Goal: Task Accomplishment & Management: Manage account settings

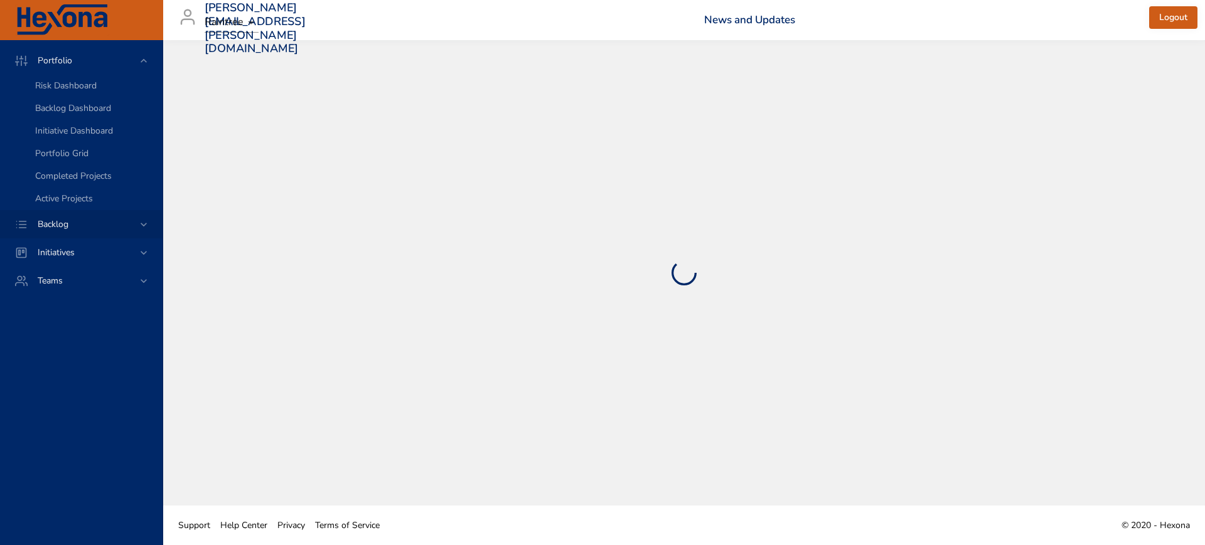
click at [145, 225] on icon at bounding box center [144, 225] width 6 height 4
click at [78, 117] on span "Backlog Details" at bounding box center [65, 114] width 60 height 12
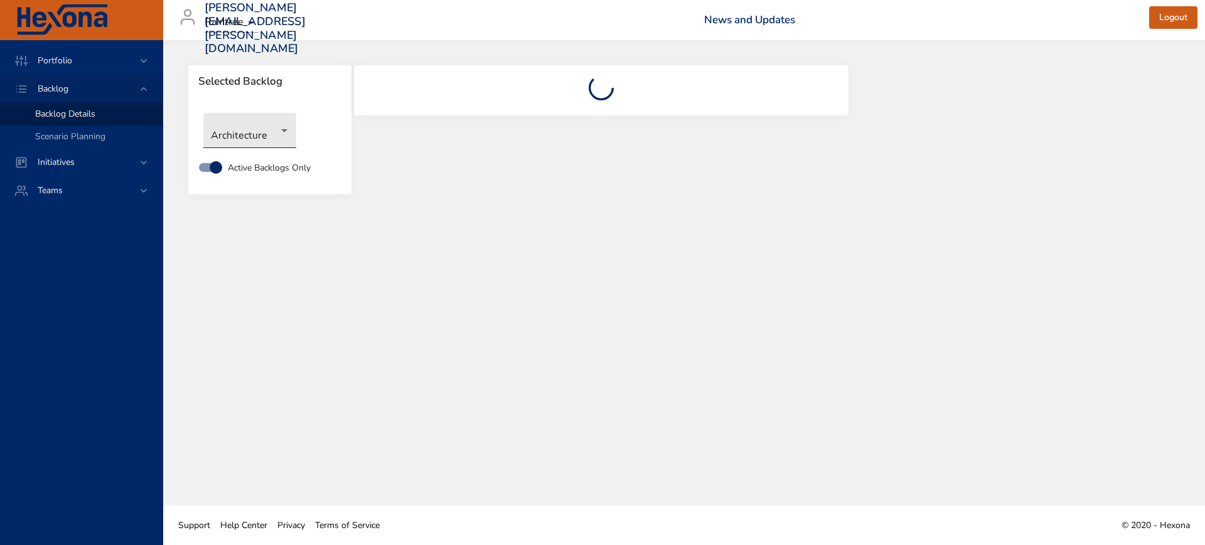
click at [261, 138] on body "Portfolio Backlog Backlog Details Scenario Planning Initiatives Teams [PERSON_N…" at bounding box center [602, 272] width 1205 height 545
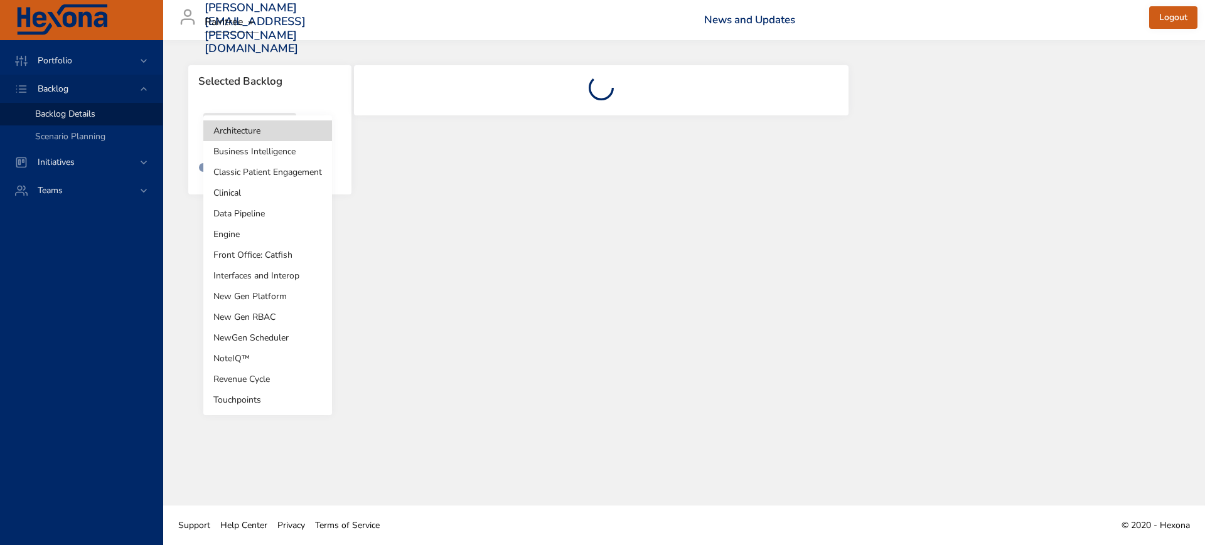
click at [252, 374] on li "Revenue Cycle" at bounding box center [267, 379] width 129 height 21
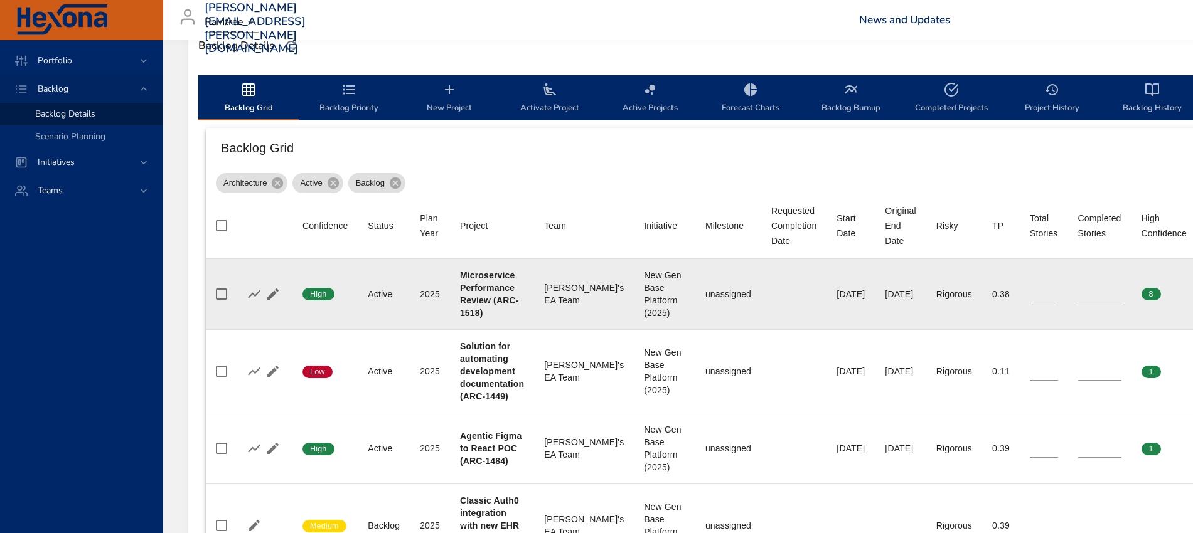
scroll to position [392, 0]
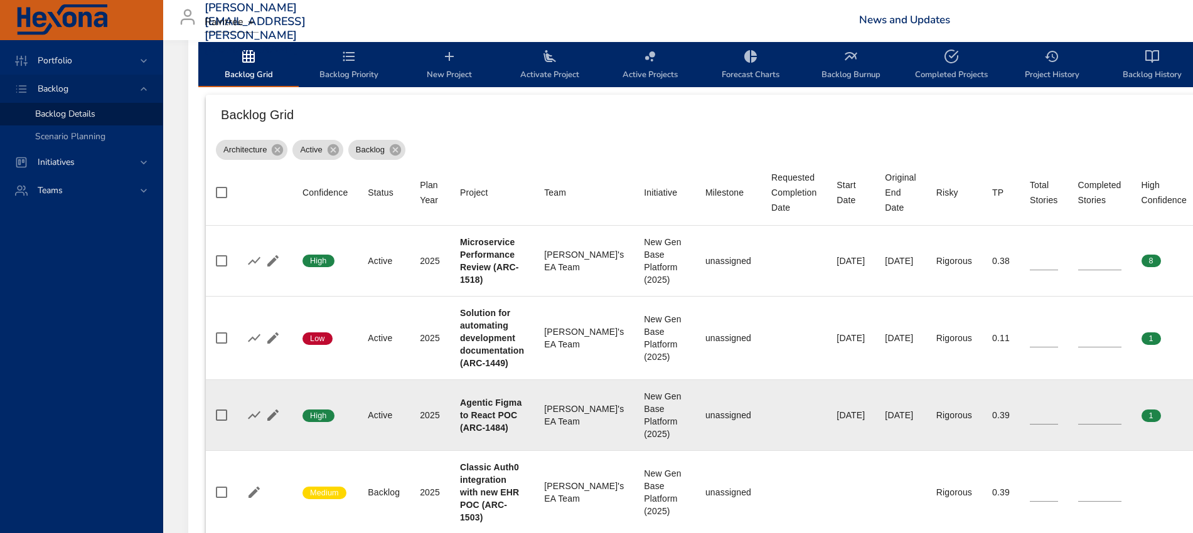
type input "*"
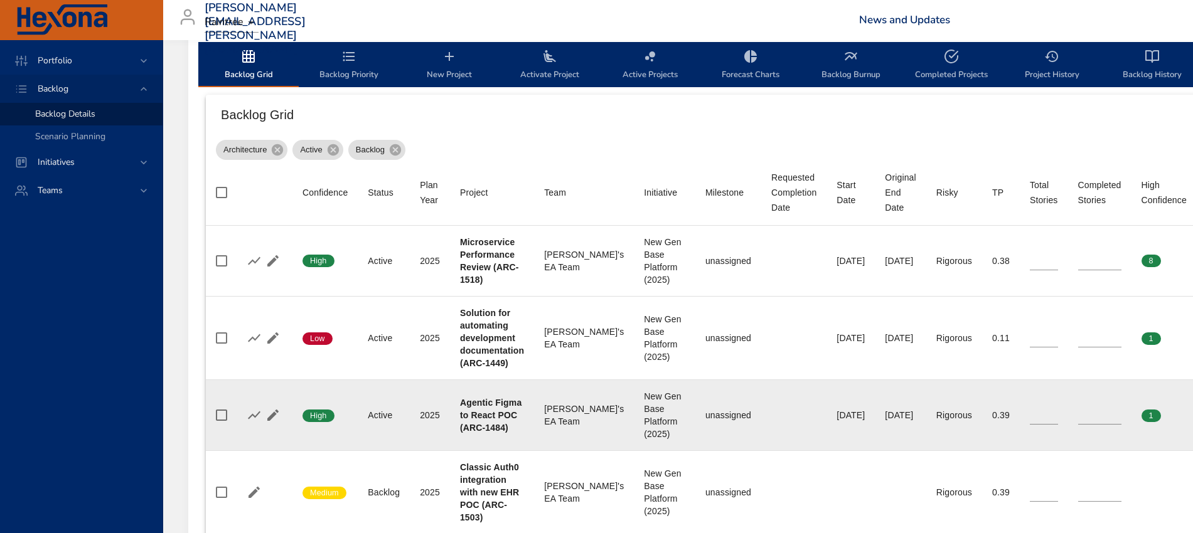
type input "*"
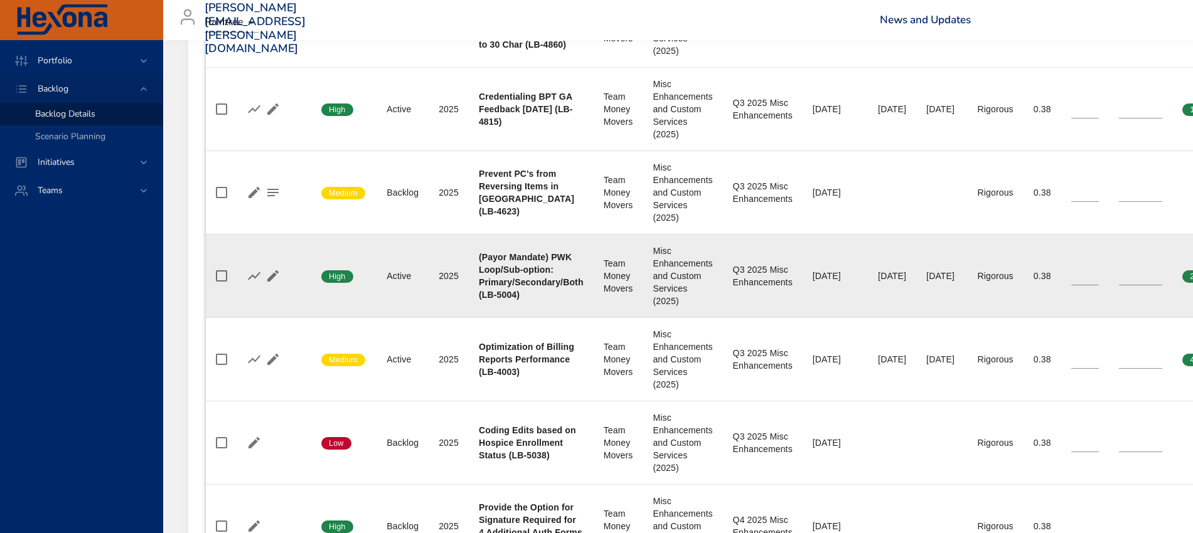
scroll to position [863, 0]
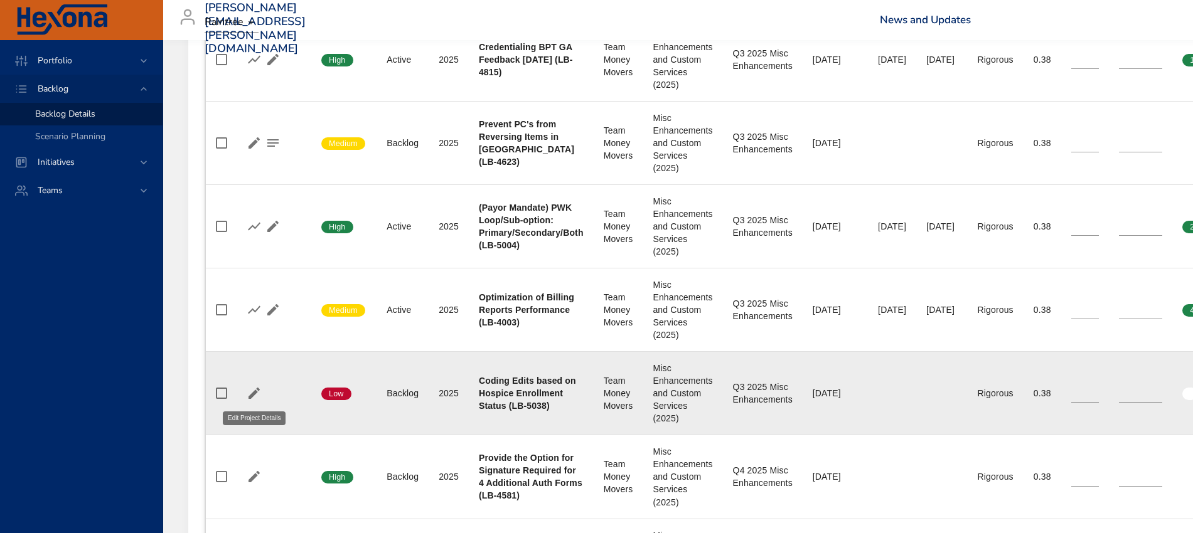
click at [250, 389] on icon "button" at bounding box center [254, 393] width 15 height 15
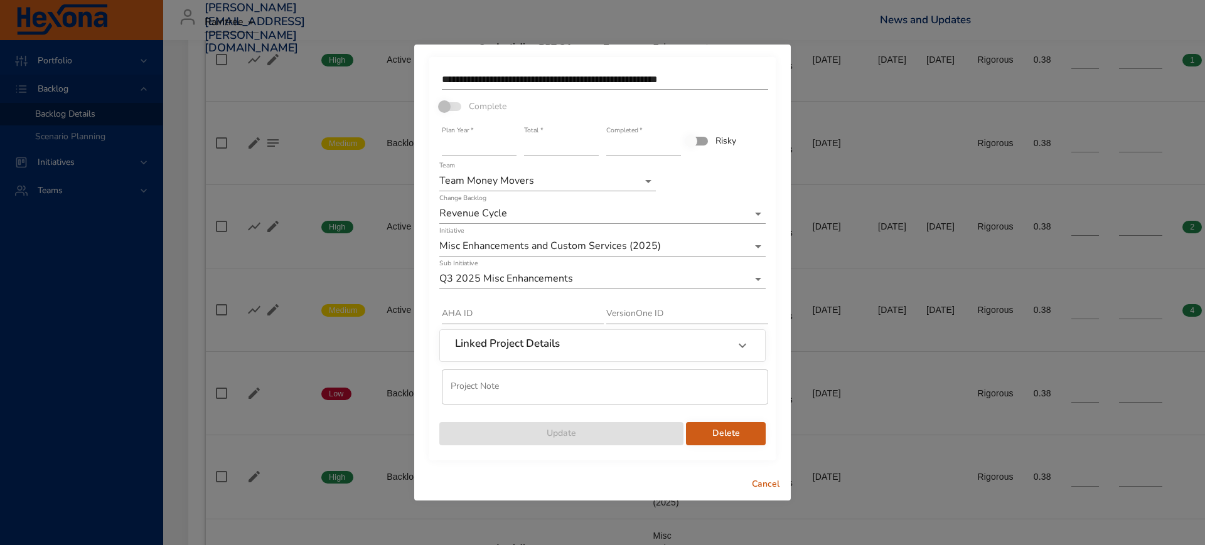
click at [595, 149] on input "*" at bounding box center [561, 146] width 75 height 20
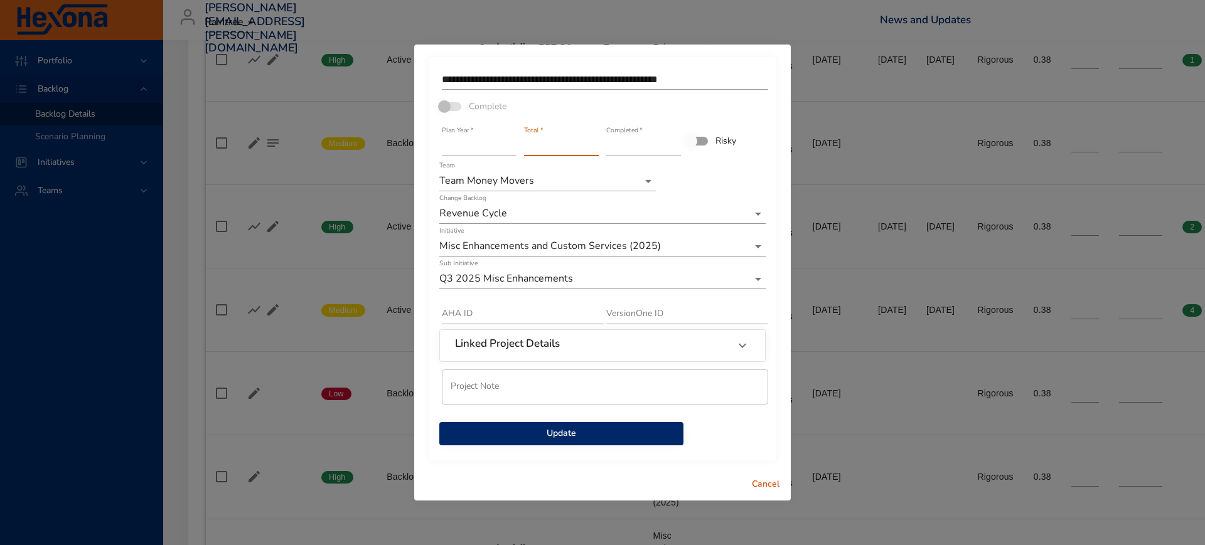
type input "*"
click at [595, 149] on input "*" at bounding box center [561, 146] width 75 height 20
click at [560, 436] on span "Update" at bounding box center [561, 434] width 224 height 16
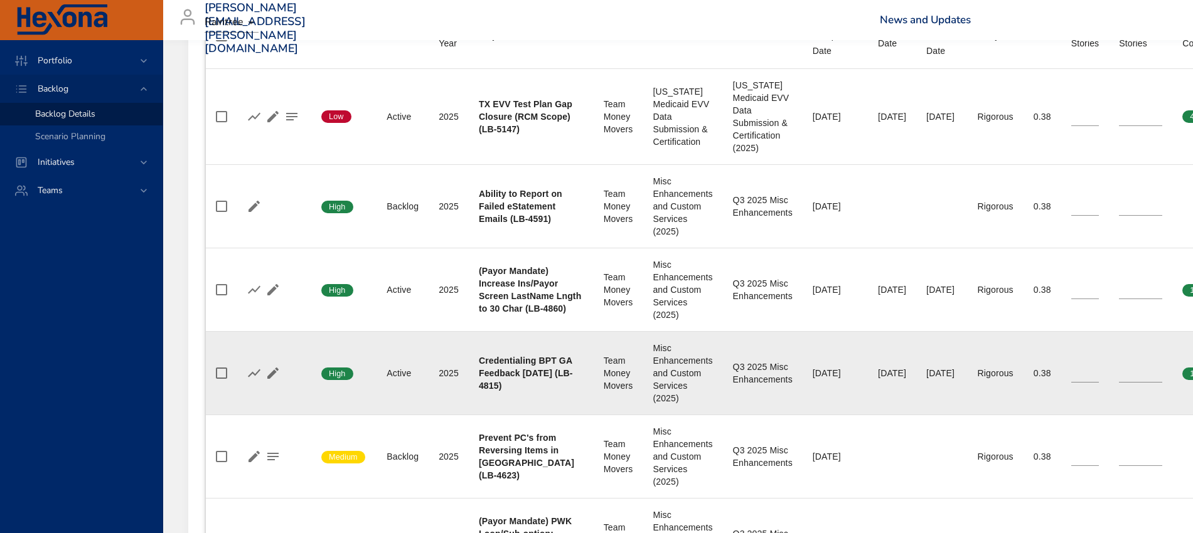
scroll to position [235, 0]
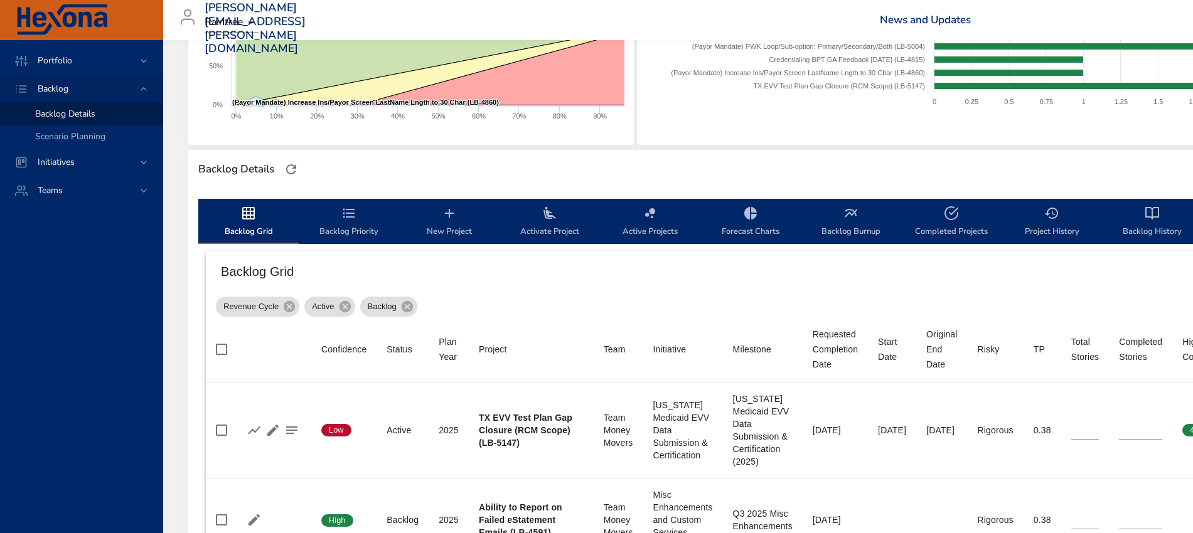
click at [1150, 222] on span "Backlog History" at bounding box center [1151, 222] width 85 height 33
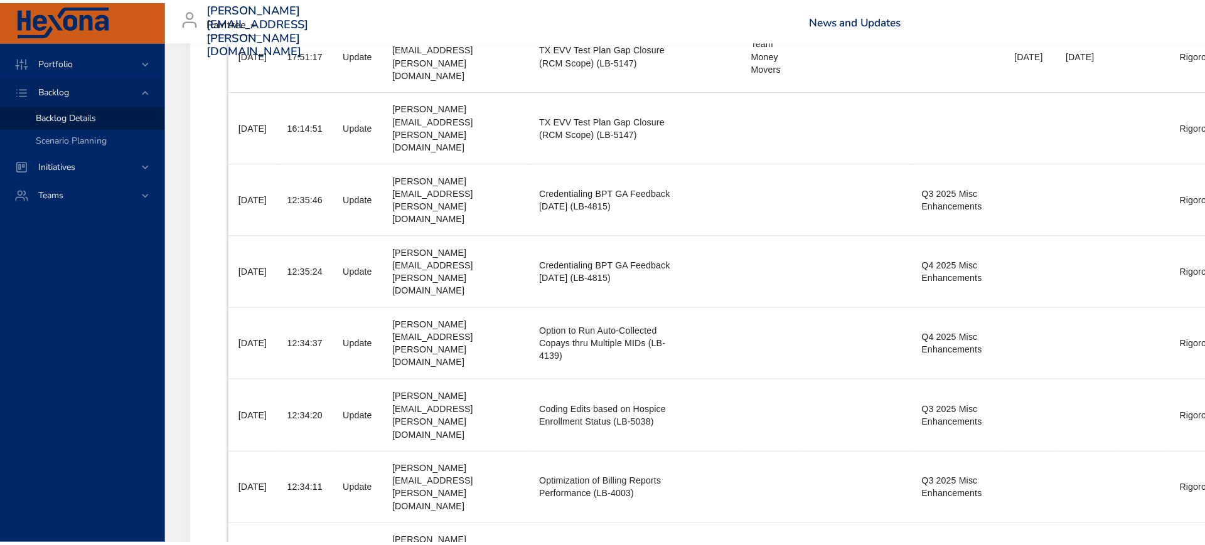
scroll to position [1034, 0]
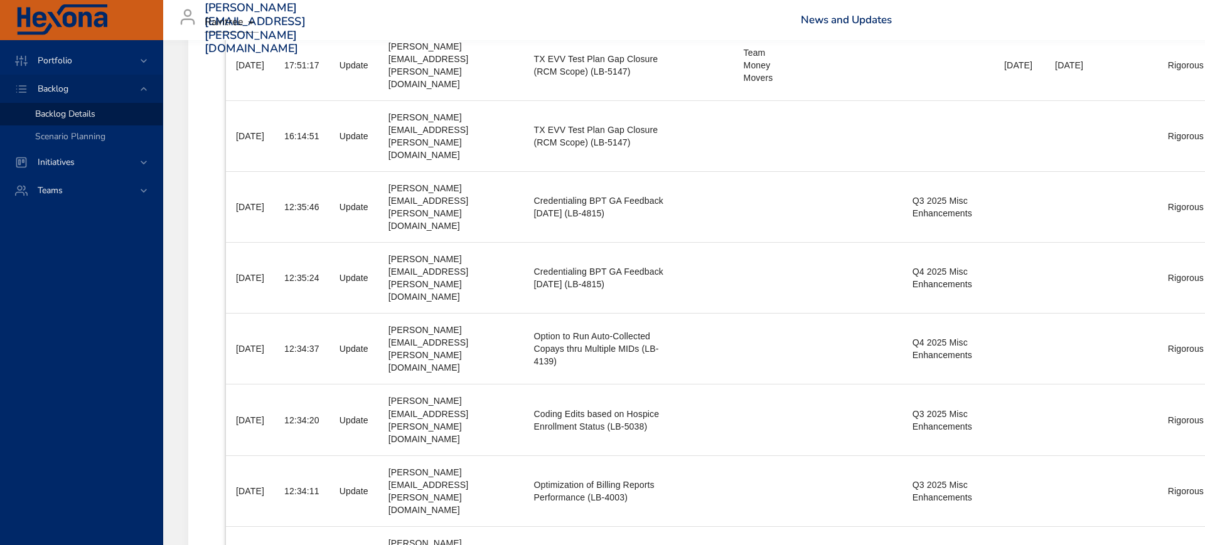
drag, startPoint x: 1168, startPoint y: 433, endPoint x: 787, endPoint y: 368, distance: 387.0
click at [1168, 434] on li "100" at bounding box center [1164, 431] width 37 height 23
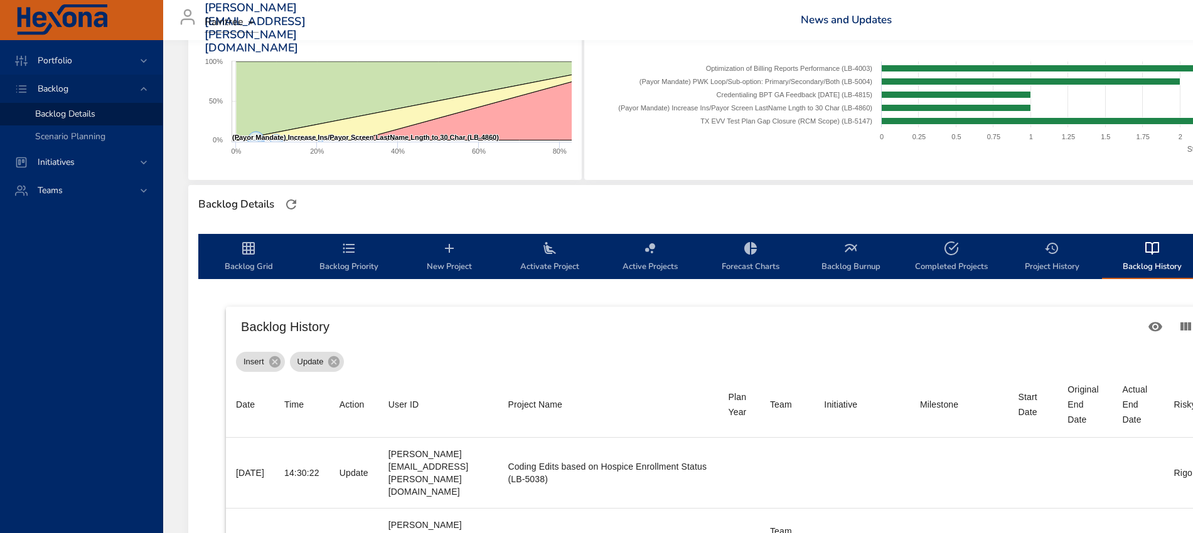
scroll to position [186, 0]
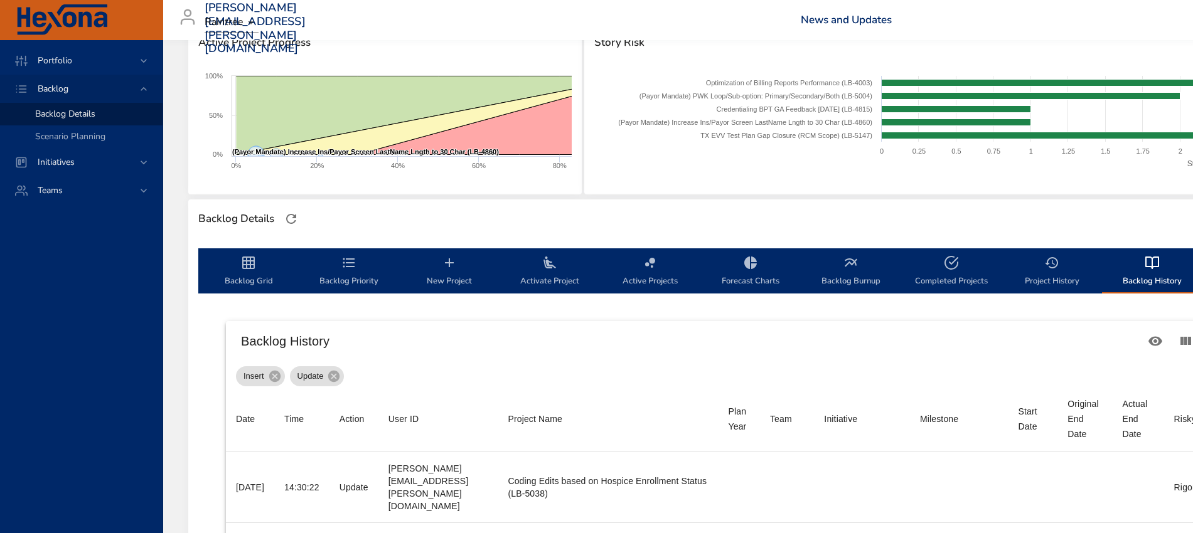
click at [252, 271] on span "Backlog Grid" at bounding box center [248, 271] width 85 height 33
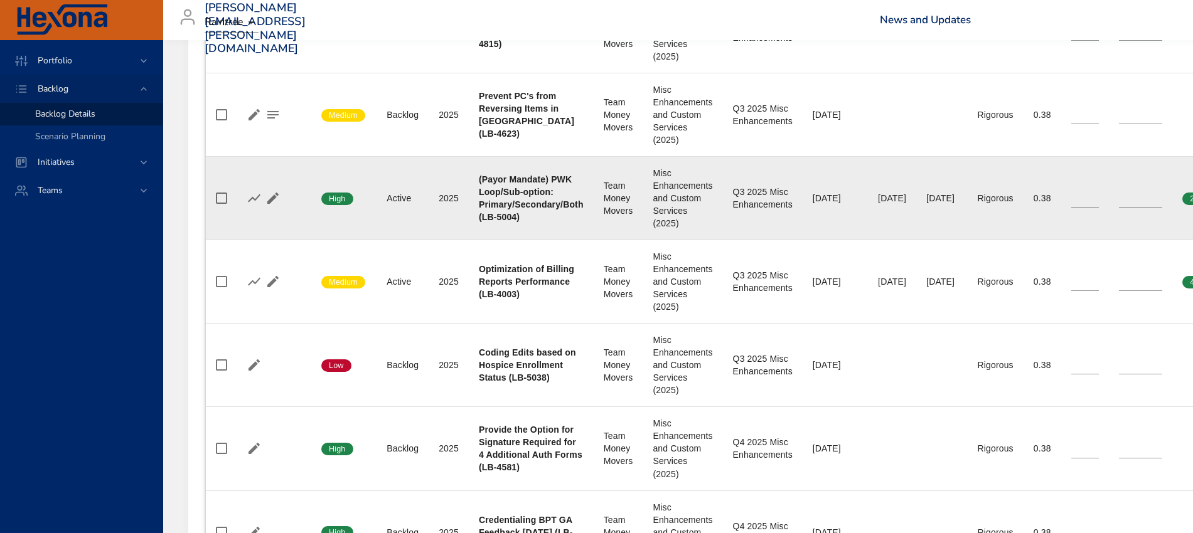
scroll to position [892, 0]
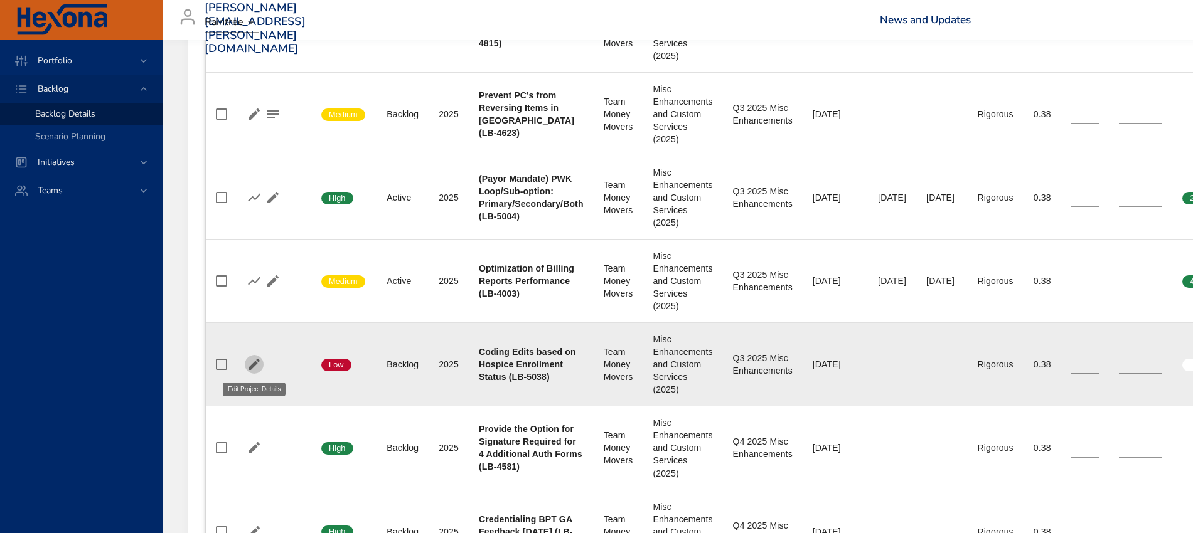
click at [250, 364] on icon "button" at bounding box center [254, 364] width 15 height 15
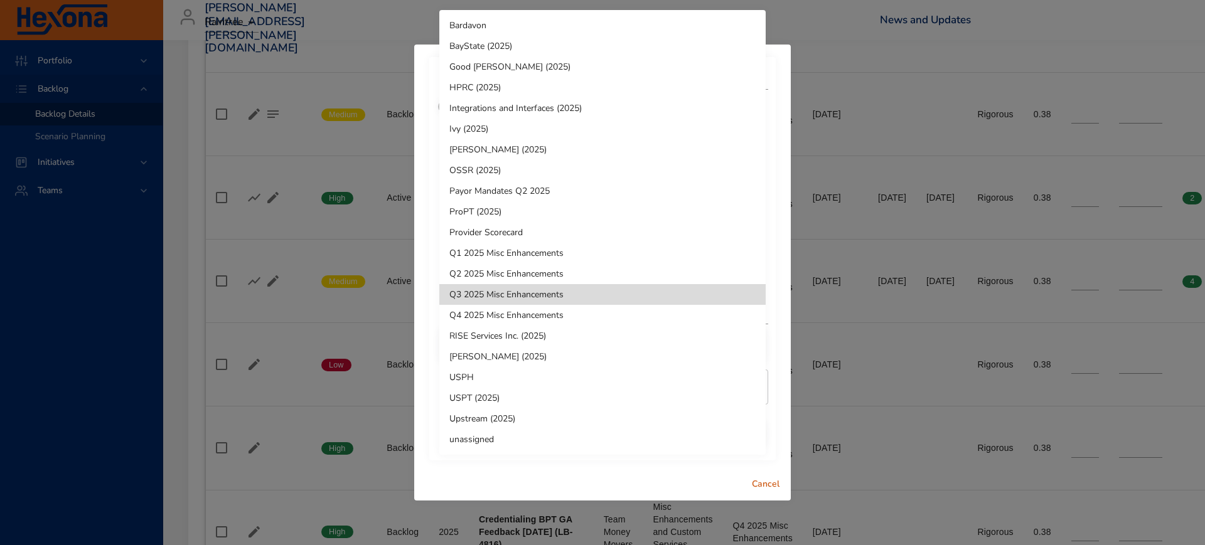
click at [512, 311] on li "Q4 2025 Misc Enhancements" at bounding box center [602, 315] width 326 height 21
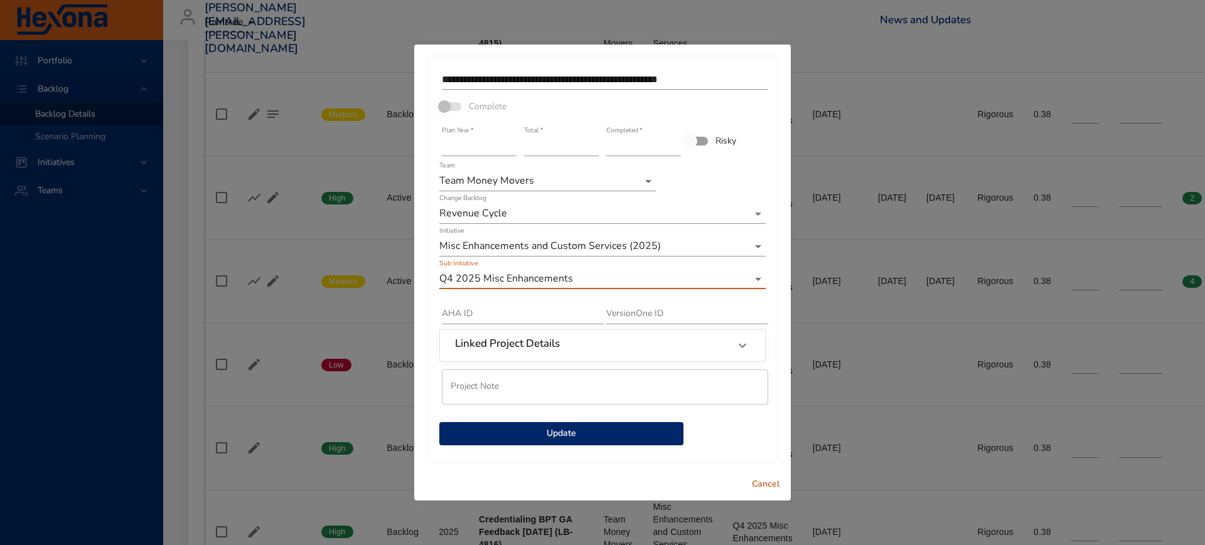
click at [574, 432] on span "Update" at bounding box center [561, 434] width 224 height 16
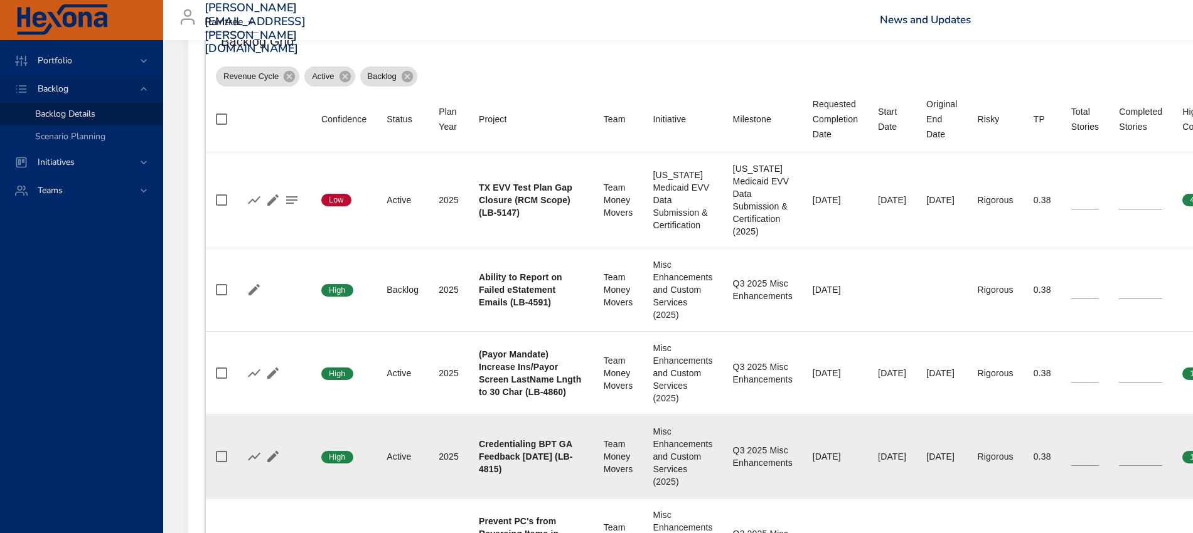
scroll to position [421, 0]
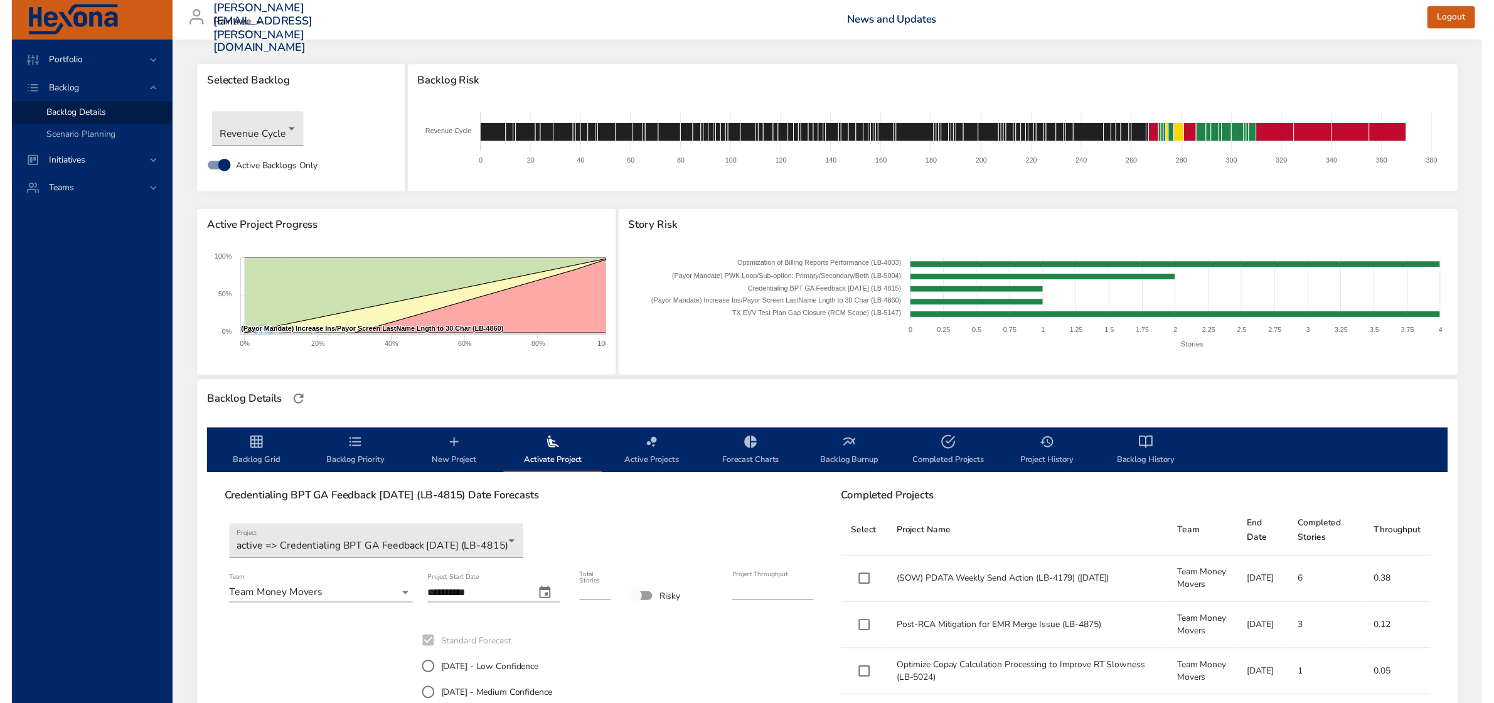
scroll to position [157, 0]
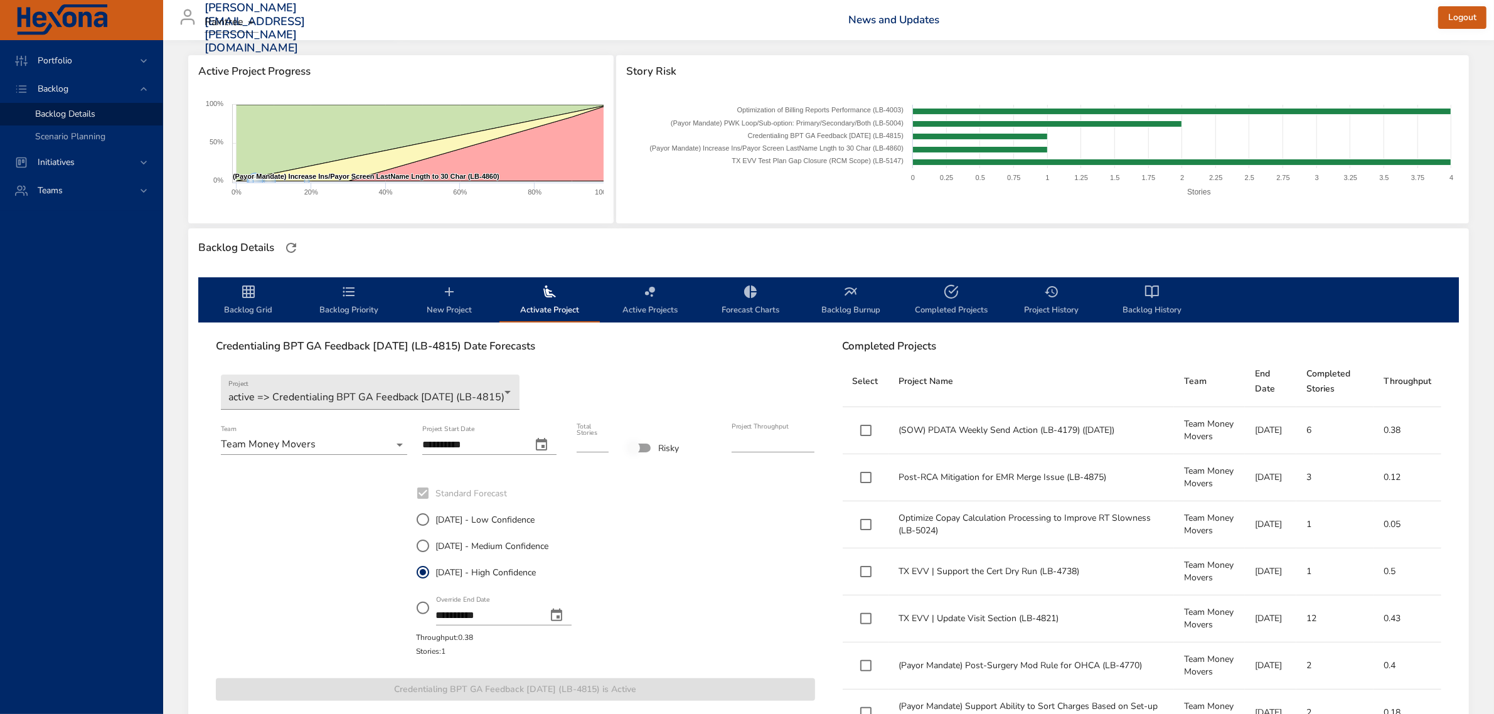
click at [240, 304] on span "Backlog Grid" at bounding box center [248, 300] width 85 height 33
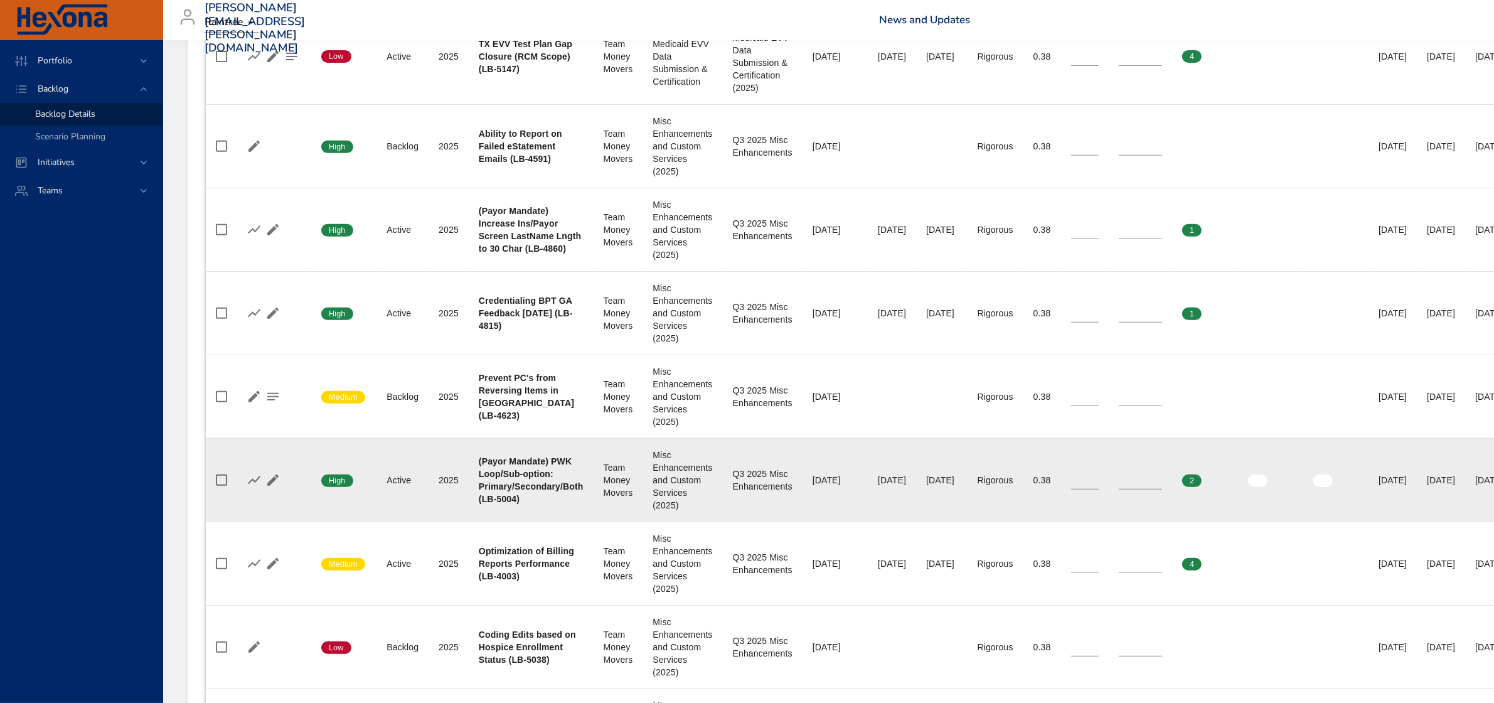
scroll to position [706, 0]
